Goal: Information Seeking & Learning: Learn about a topic

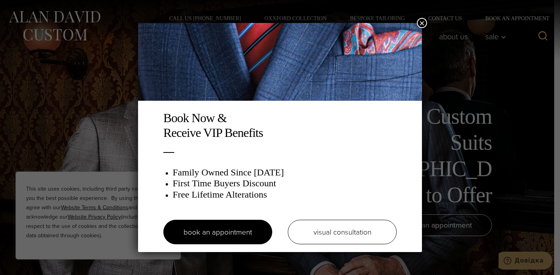
click at [422, 26] on button "×" at bounding box center [422, 23] width 10 height 10
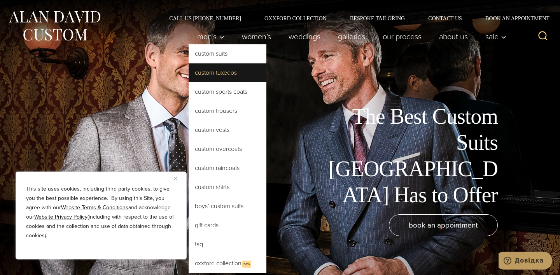
click at [216, 73] on link "Custom Tuxedos" at bounding box center [228, 72] width 78 height 19
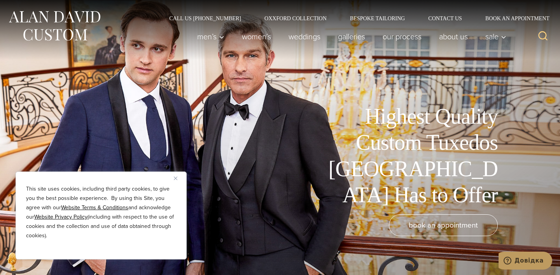
click at [97, 98] on div "Highest Quality Custom Tuxedos NYC Has to Offer book an appointment" at bounding box center [280, 137] width 560 height 275
click at [427, 112] on div "Highest Quality Custom Tuxedos NYC Has to Offer book an appointment" at bounding box center [280, 137] width 560 height 275
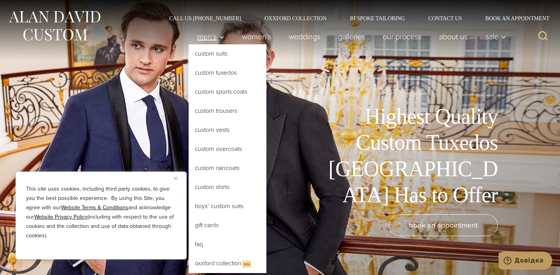
click at [205, 35] on span "Men’s" at bounding box center [210, 37] width 27 height 8
click at [218, 37] on icon "Primary Navigation" at bounding box center [221, 37] width 7 height 7
click at [202, 54] on link "Custom Suits" at bounding box center [228, 53] width 78 height 19
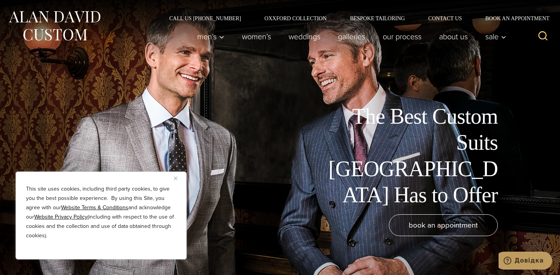
click at [41, 25] on img at bounding box center [54, 26] width 93 height 35
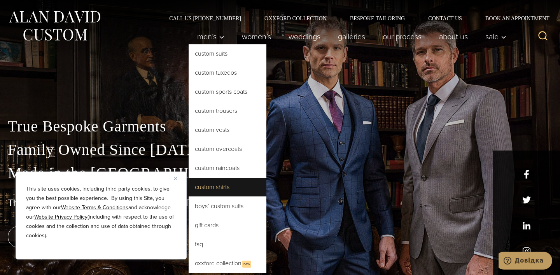
click at [218, 187] on link "Custom Shirts" at bounding box center [228, 187] width 78 height 19
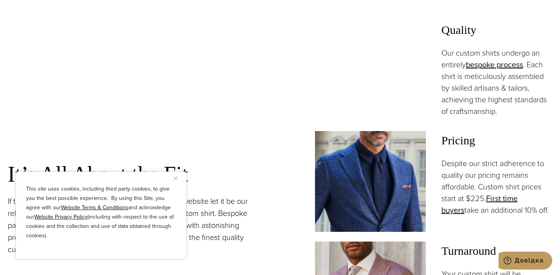
scroll to position [568, 0]
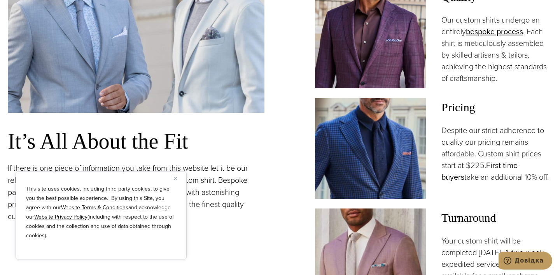
click at [518, 166] on link "First time buyers" at bounding box center [479, 170] width 76 height 23
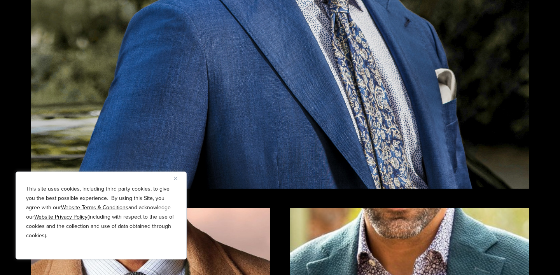
scroll to position [865, 0]
